Goal: Check status

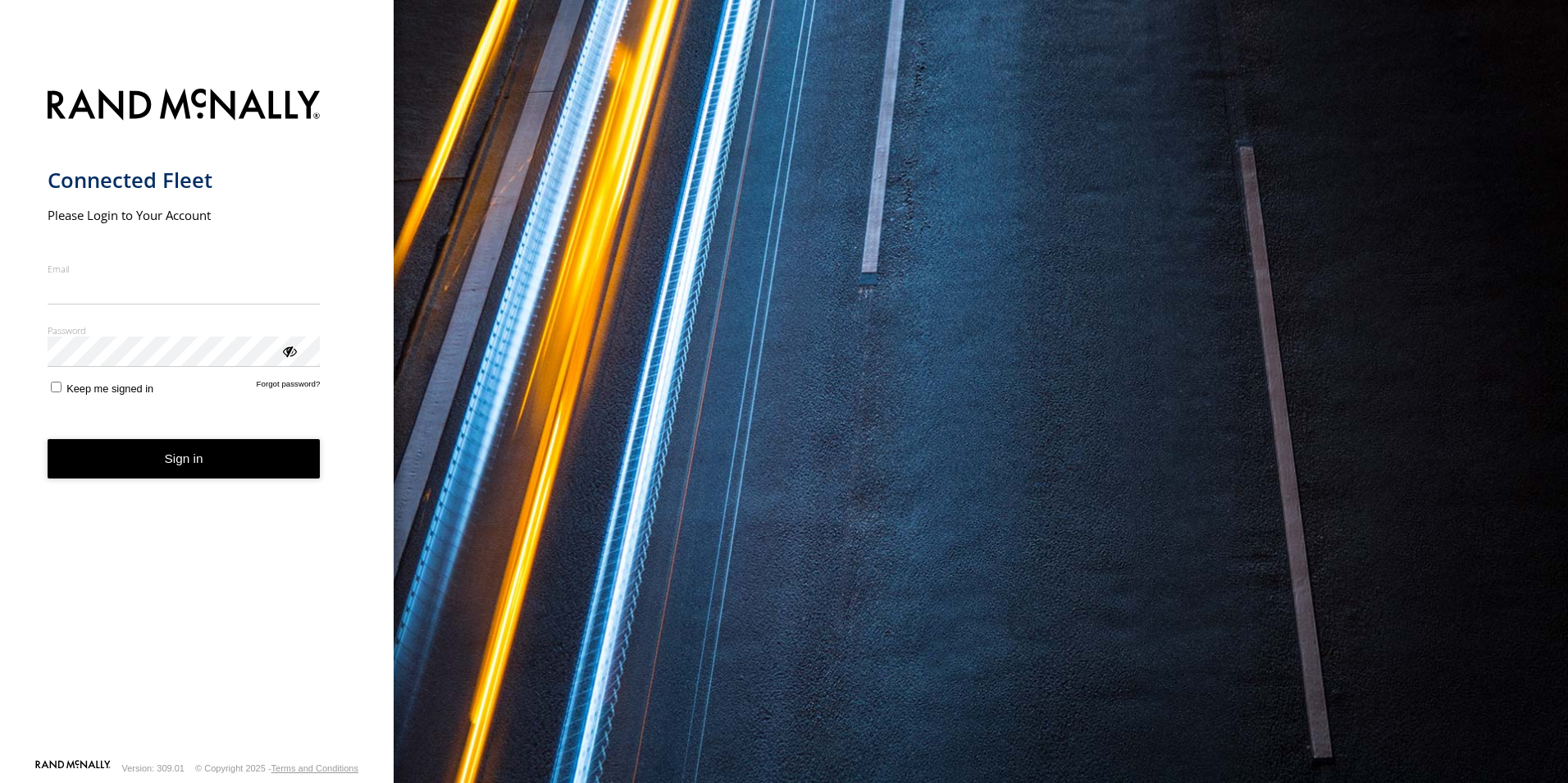
type input "**********"
click at [159, 470] on button "Sign in" at bounding box center [184, 459] width 273 height 40
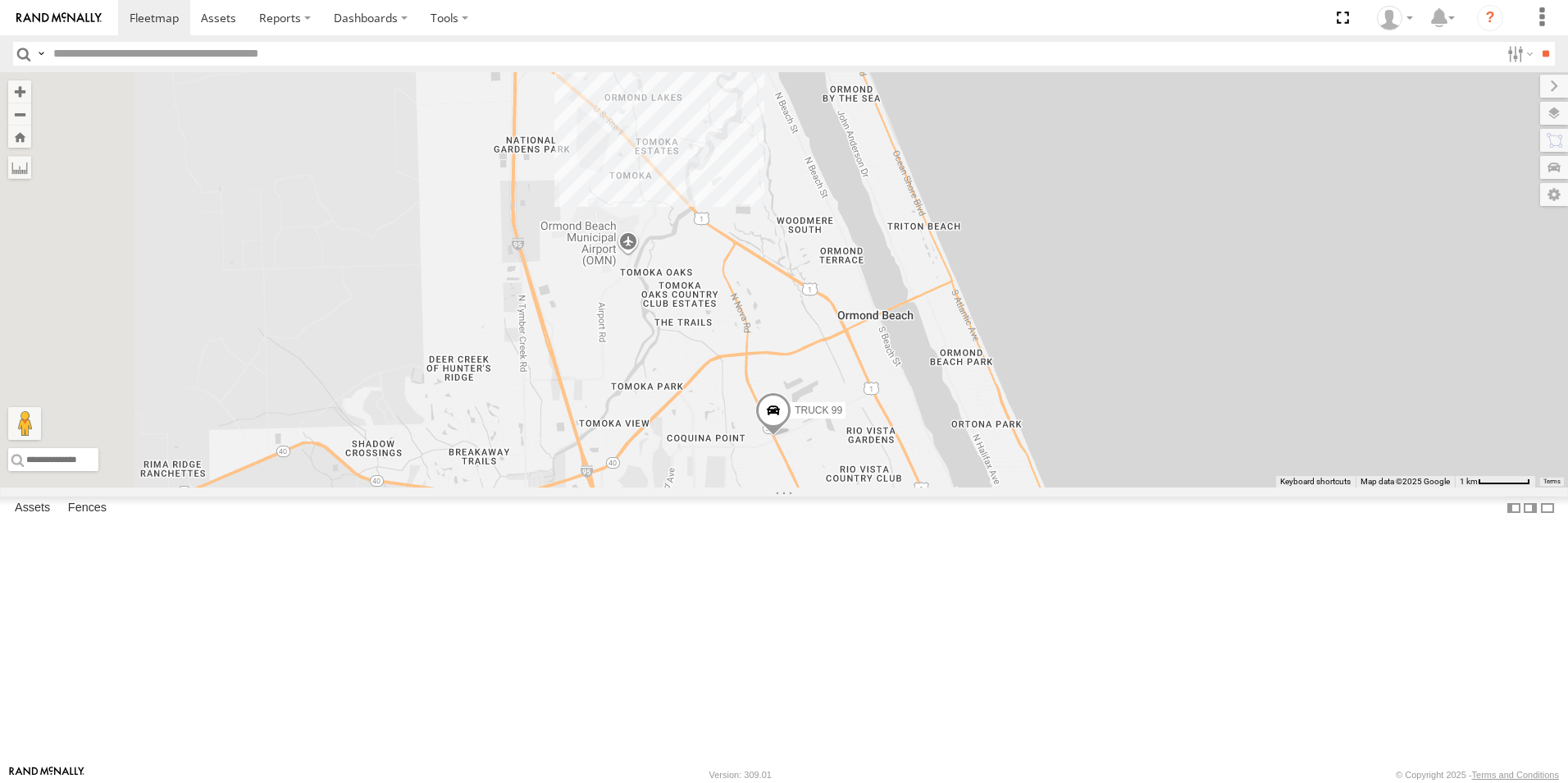
drag, startPoint x: 958, startPoint y: 455, endPoint x: 1385, endPoint y: 547, distance: 436.8
click at [1385, 487] on div "truck 77 TRUCK 85 TRUCK 75 TRUCK 99" at bounding box center [784, 279] width 1568 height 415
click at [0, 0] on div "Truck 55" at bounding box center [0, 0] width 0 height 0
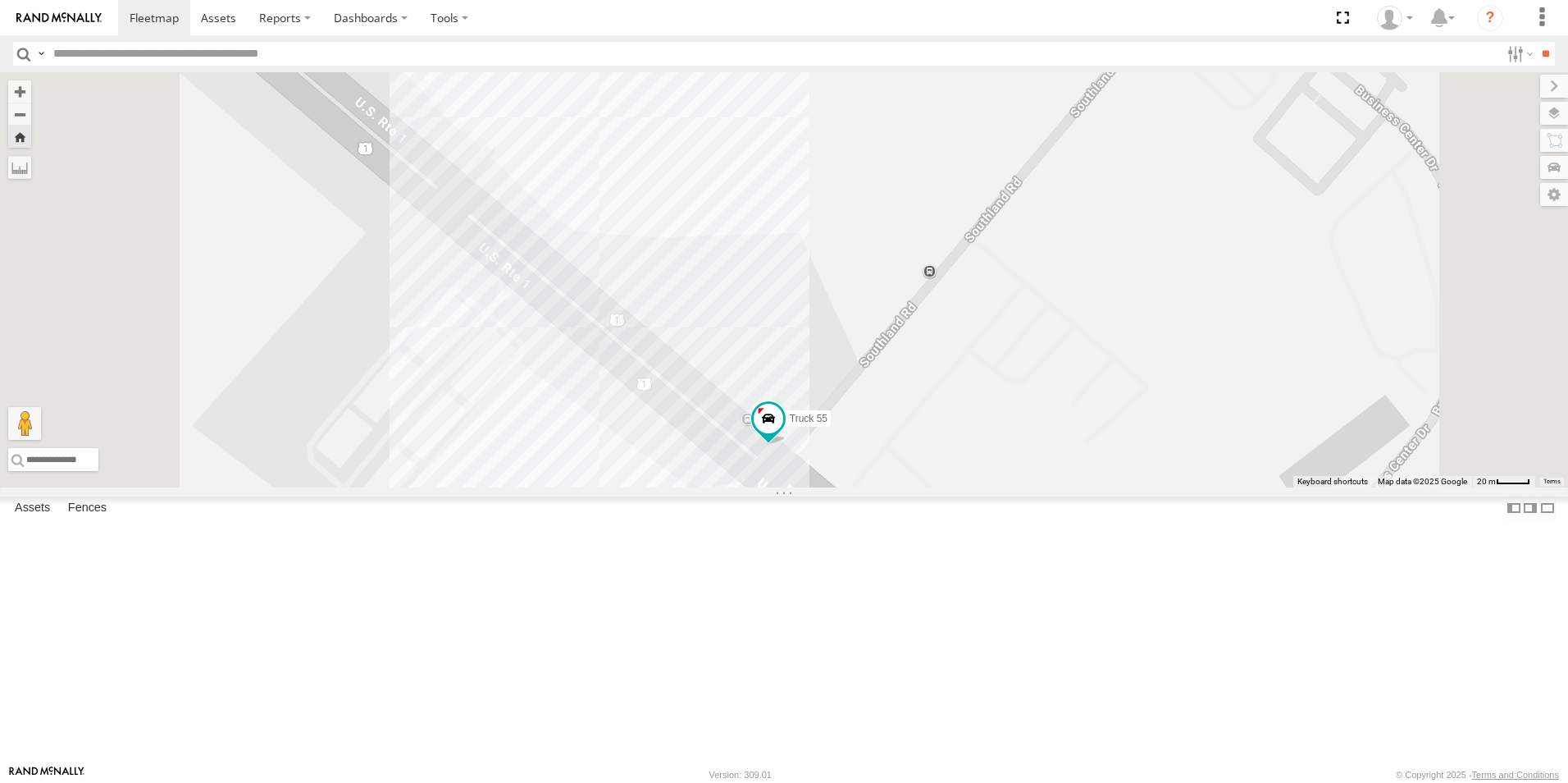
drag, startPoint x: 1364, startPoint y: 342, endPoint x: 1357, endPoint y: 629, distance: 287.1
click at [1357, 487] on div "Truck 55" at bounding box center [784, 279] width 1568 height 415
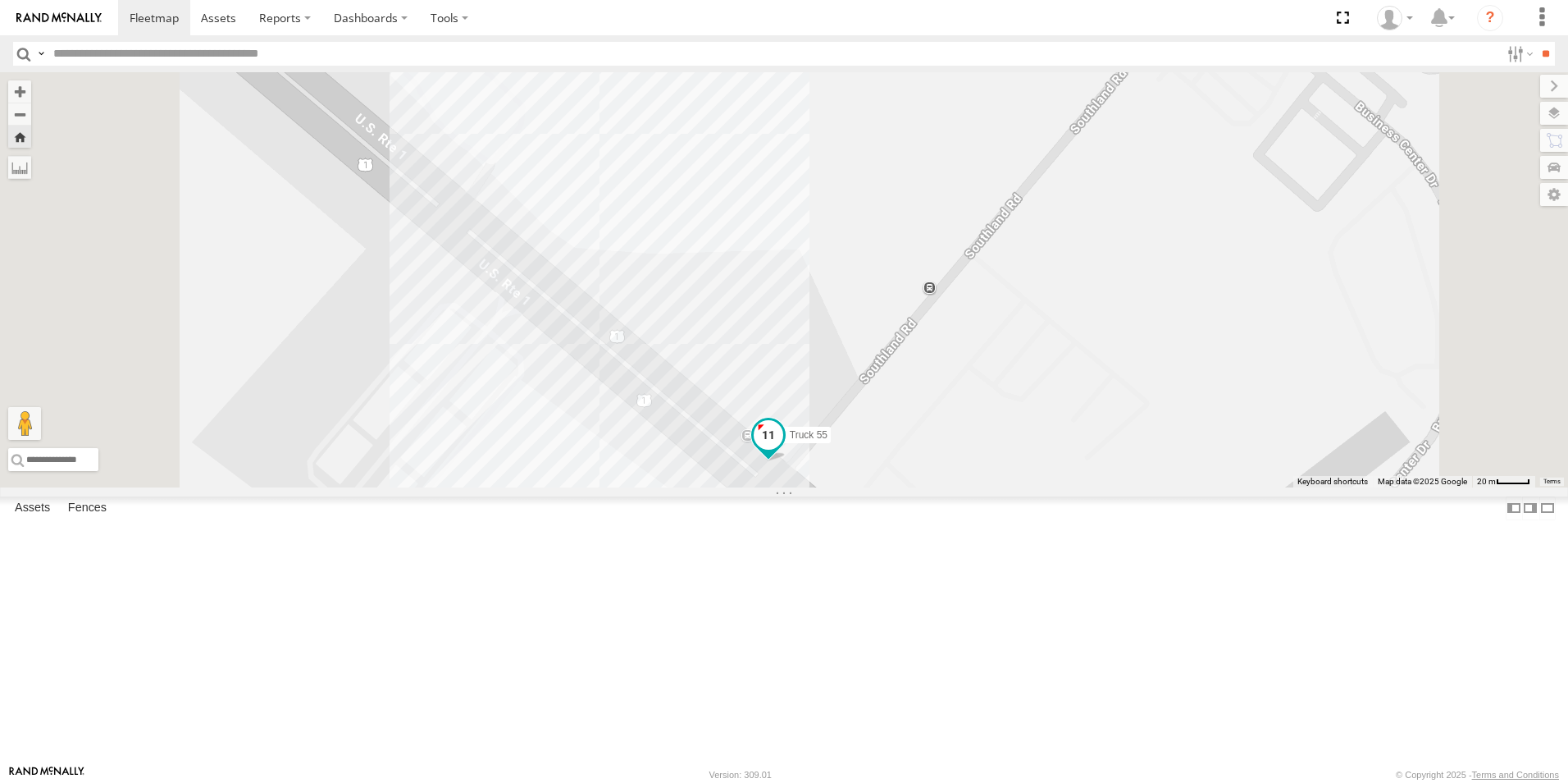
click at [784, 450] on span at bounding box center [769, 434] width 29 height 29
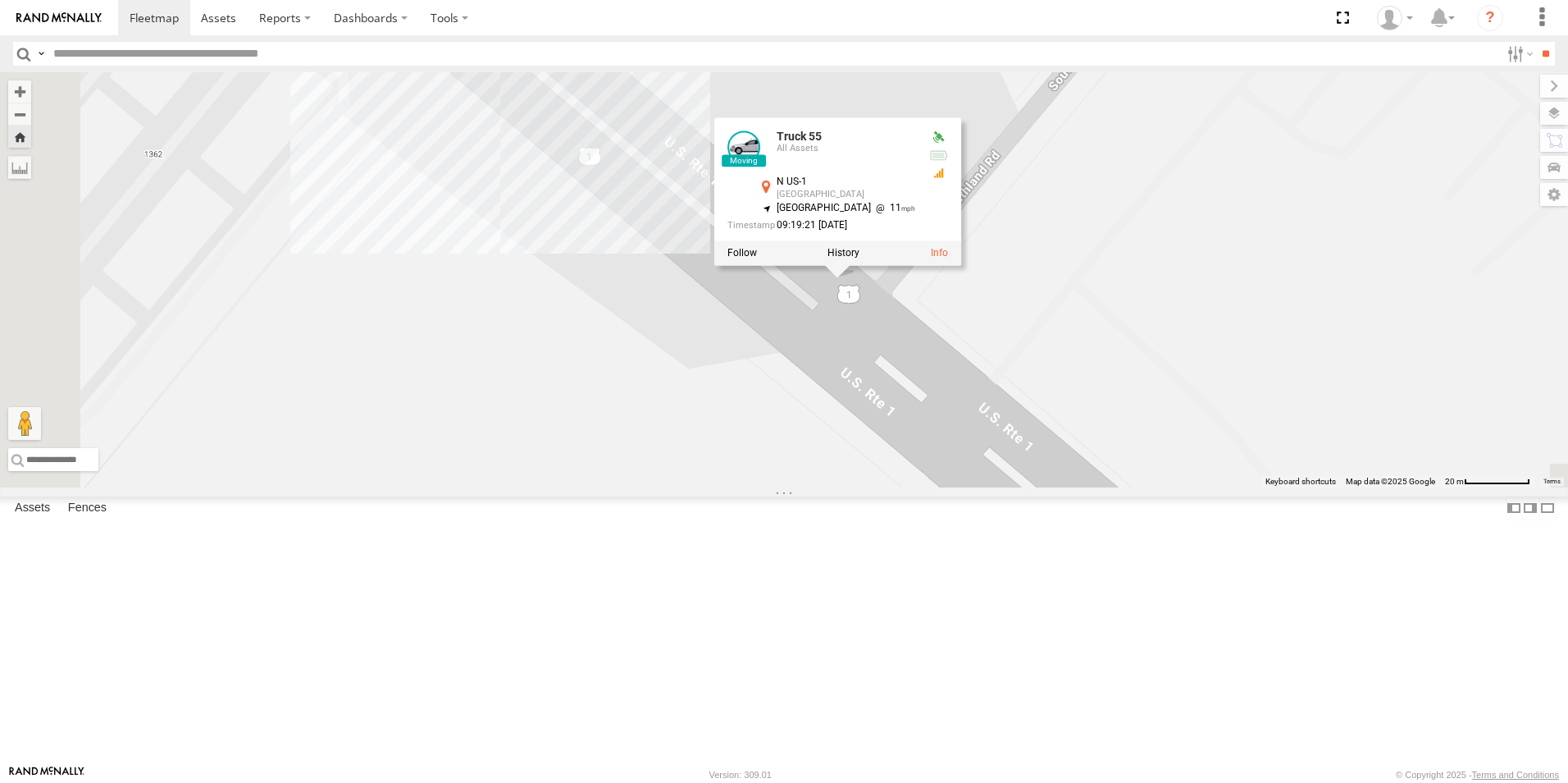
drag, startPoint x: 1123, startPoint y: 508, endPoint x: 1490, endPoint y: 242, distance: 453.3
click at [1490, 242] on div "Truck 55 Truck 55 All Assets N US-1 [GEOGRAPHIC_DATA] 29.32525 , -81.11645 [GEO…" at bounding box center [784, 279] width 1568 height 415
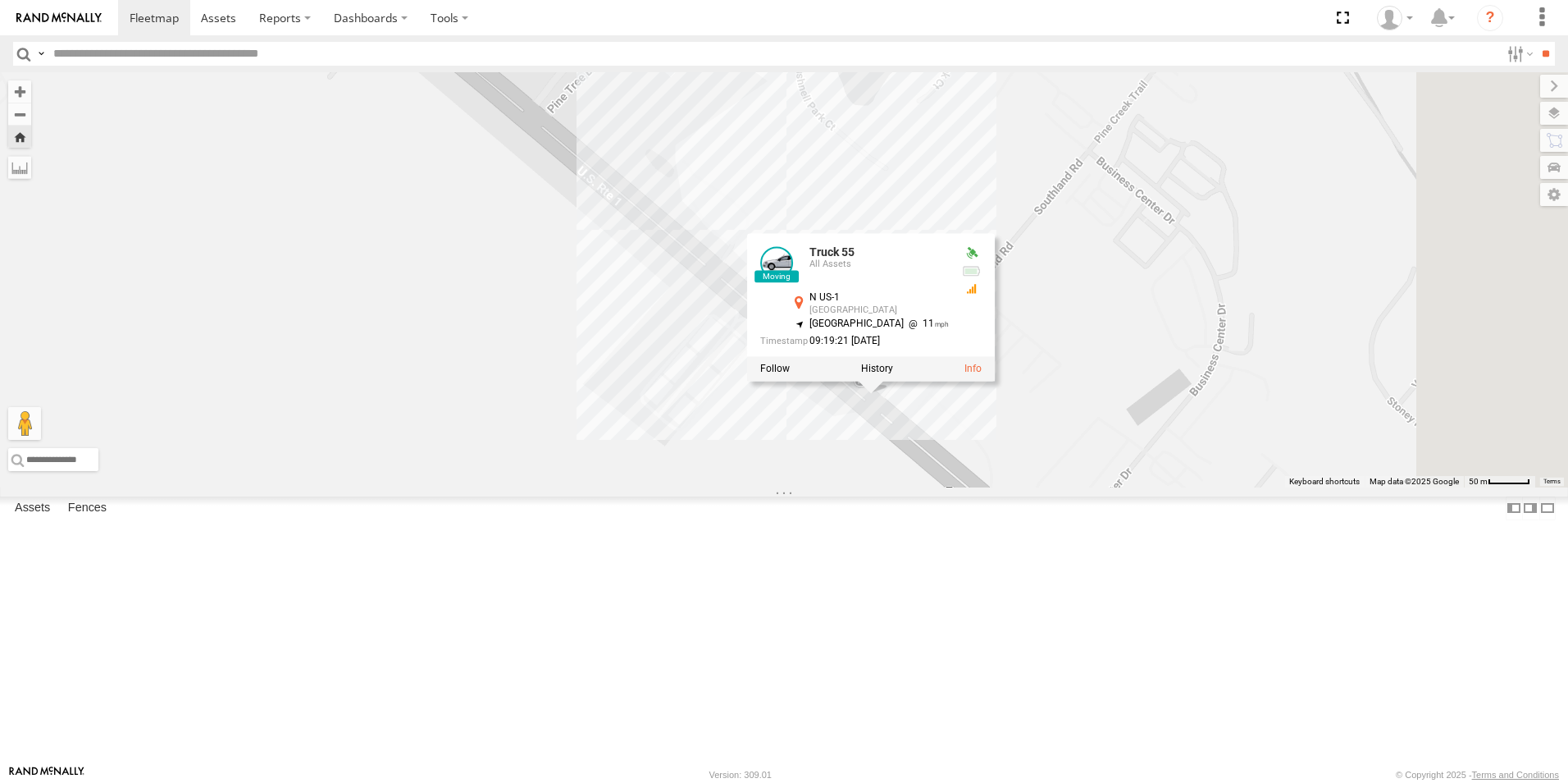
drag, startPoint x: 944, startPoint y: 452, endPoint x: 811, endPoint y: 574, distance: 180.5
click at [811, 487] on div "Truck 55 Truck 55 All Assets N US-1 [GEOGRAPHIC_DATA] 29.32525 , -81.11645 [GEO…" at bounding box center [784, 279] width 1568 height 415
